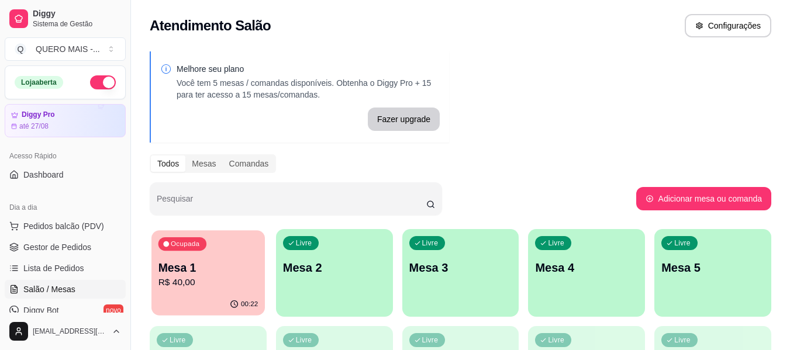
click at [198, 291] on div "Ocupada Mesa 1 R$ 40,00" at bounding box center [208, 261] width 113 height 63
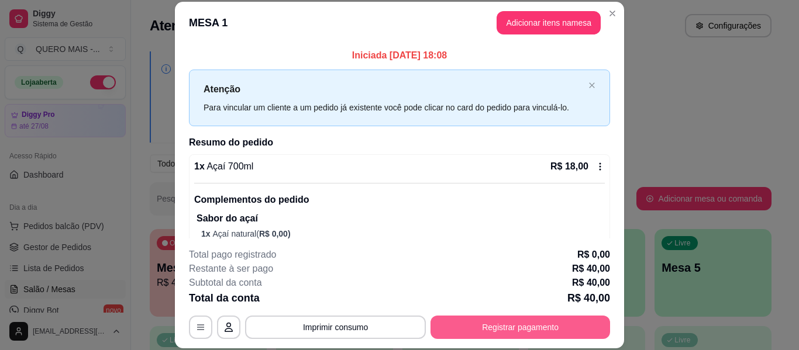
click at [510, 331] on button "Registrar pagamento" at bounding box center [521, 327] width 180 height 23
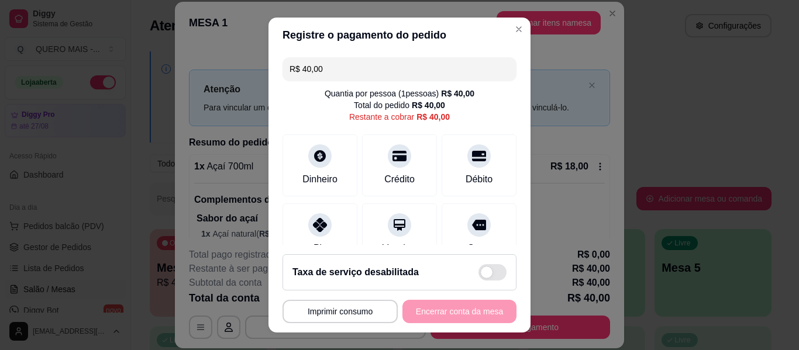
click at [340, 74] on input "R$ 40,00" at bounding box center [400, 68] width 220 height 23
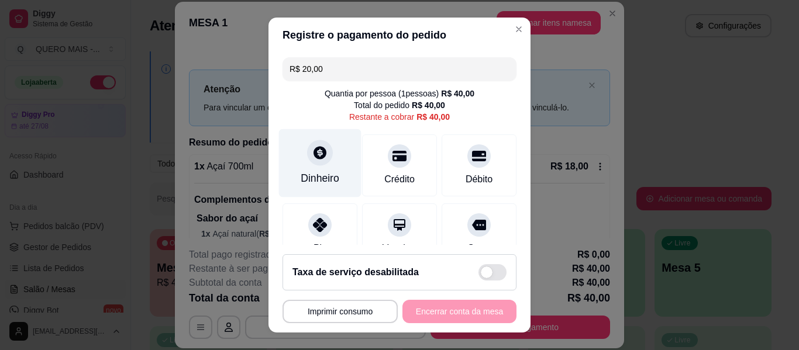
type input "R$ 20,00"
click at [314, 161] on div at bounding box center [320, 153] width 26 height 26
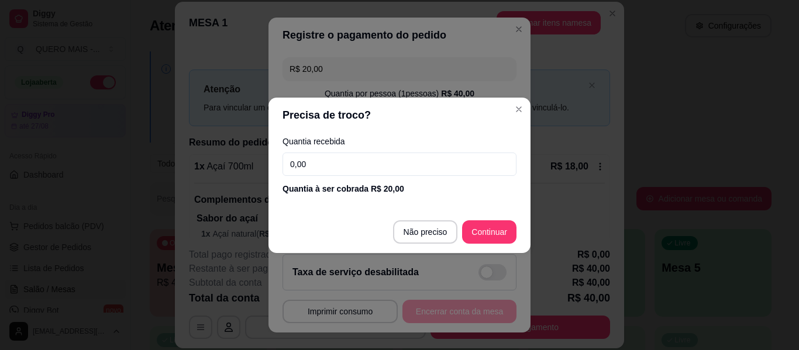
click at [378, 163] on input "0,00" at bounding box center [400, 164] width 234 height 23
type input "20,00"
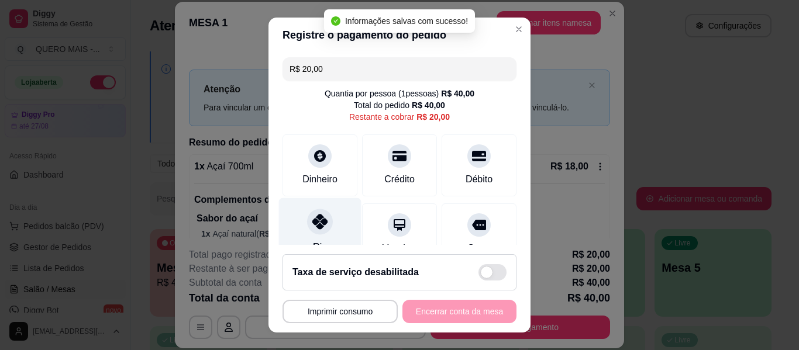
click at [316, 221] on icon at bounding box center [319, 221] width 15 height 15
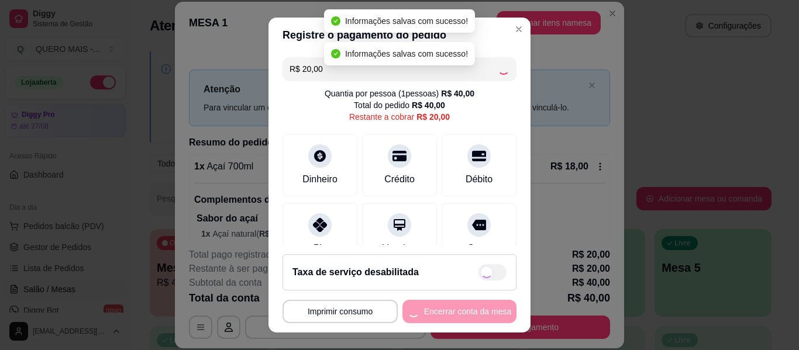
type input "R$ 0,00"
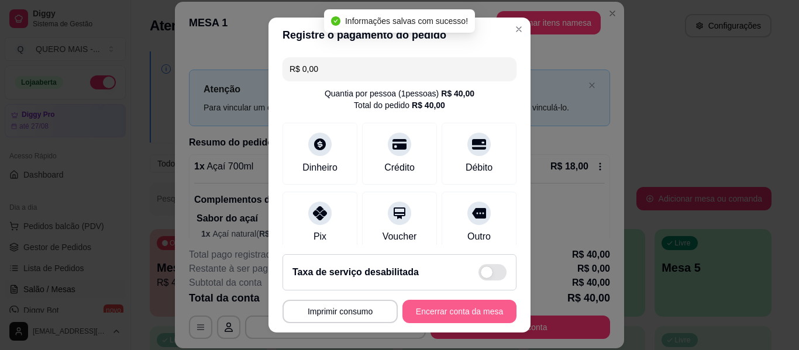
click at [437, 315] on button "Encerrar conta da mesa" at bounding box center [459, 311] width 114 height 23
